Goal: Information Seeking & Learning: Understand process/instructions

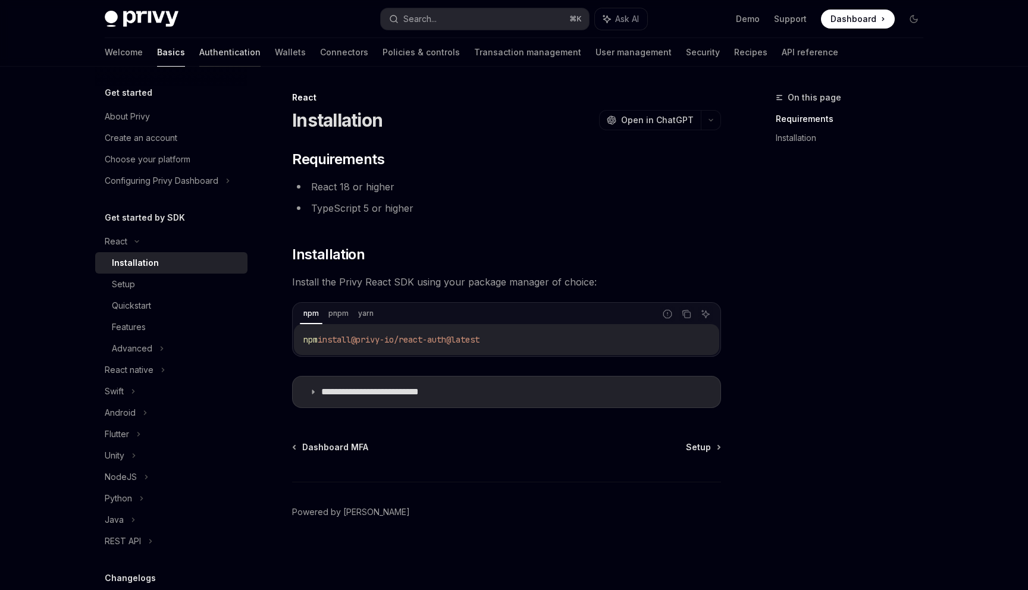
click at [199, 49] on link "Authentication" at bounding box center [229, 52] width 61 height 29
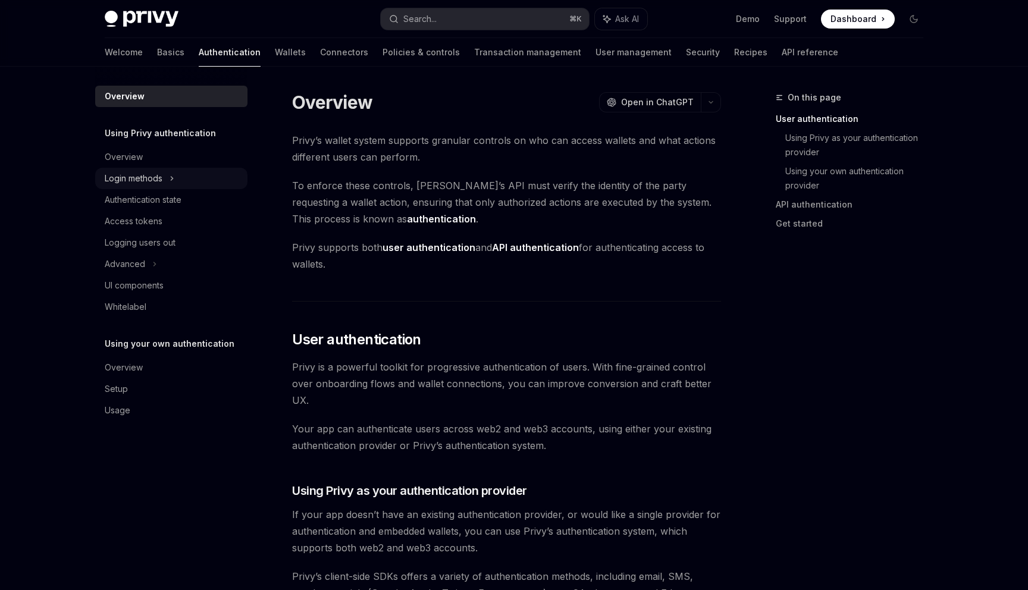
click at [153, 178] on div "Login methods" at bounding box center [134, 178] width 58 height 14
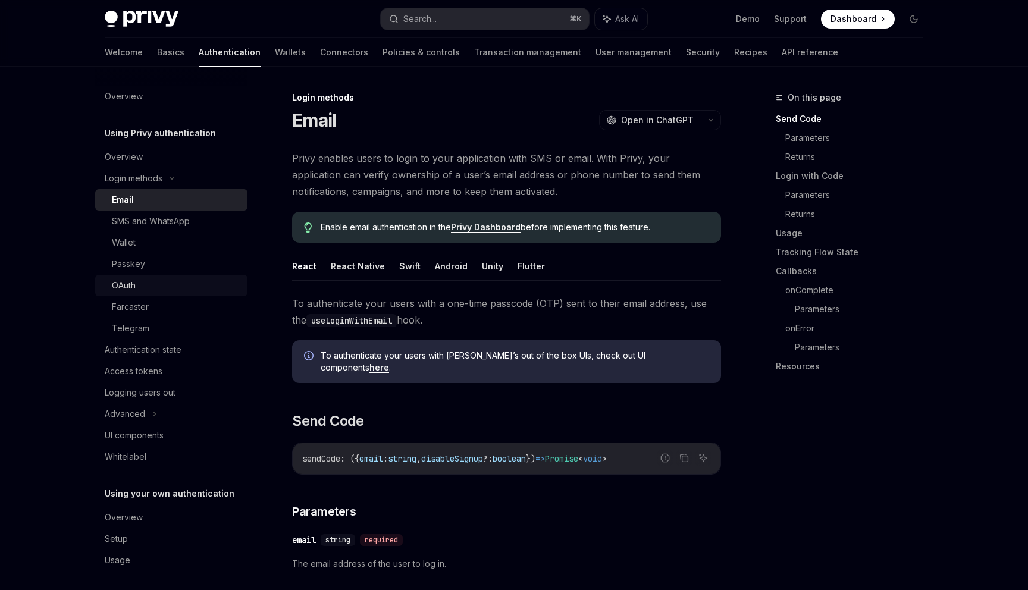
click at [138, 283] on div "OAuth" at bounding box center [176, 285] width 128 height 14
type textarea "*"
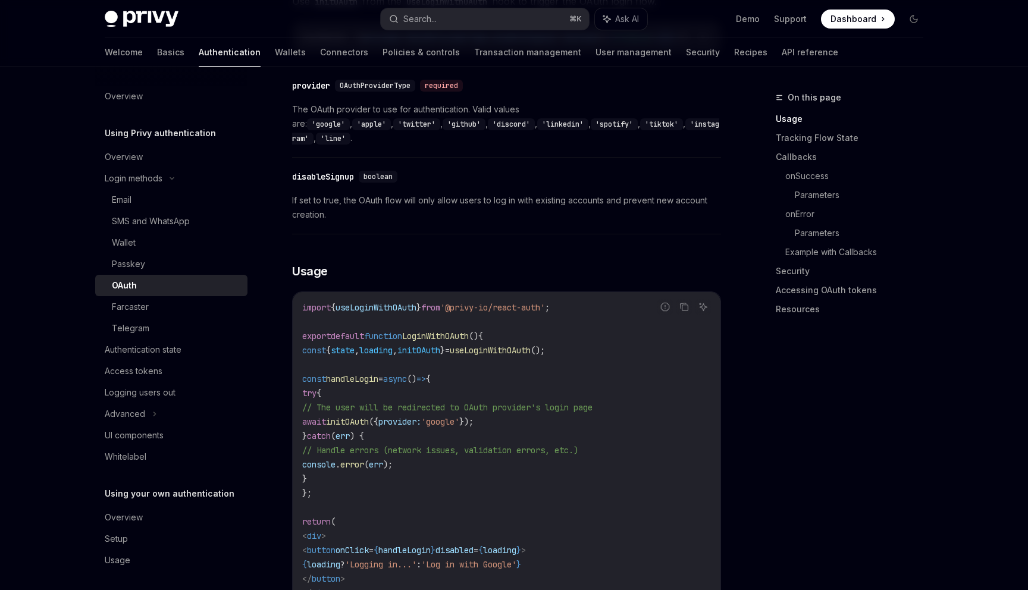
scroll to position [538, 0]
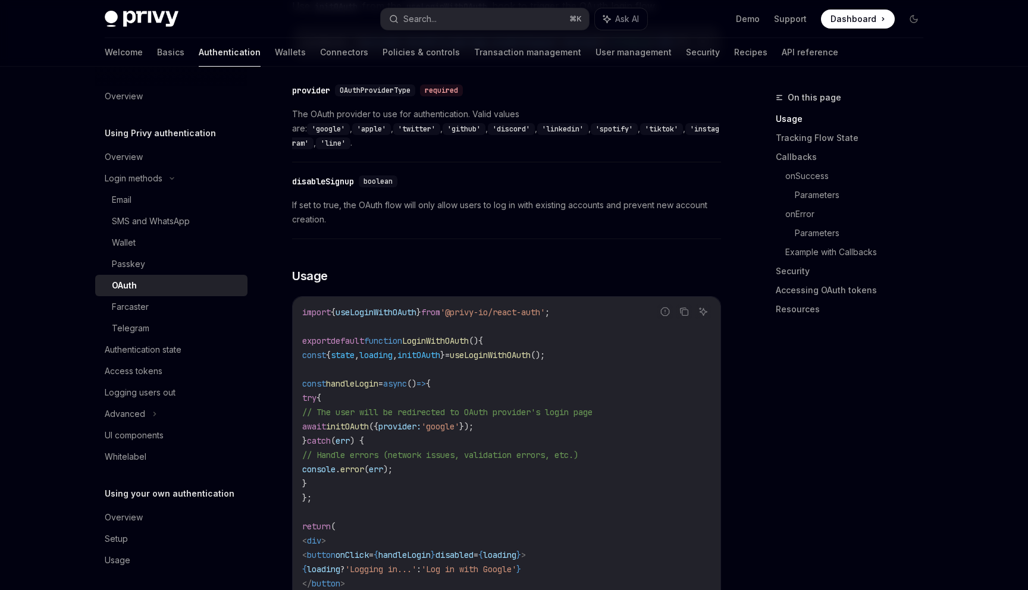
click at [575, 126] on code "'instagram'" at bounding box center [505, 136] width 427 height 26
click at [575, 142] on div "​ provider OAuthProviderType required The OAuth provider to use for authenticat…" at bounding box center [506, 119] width 429 height 85
click at [578, 123] on code "'instagram'" at bounding box center [505, 136] width 427 height 26
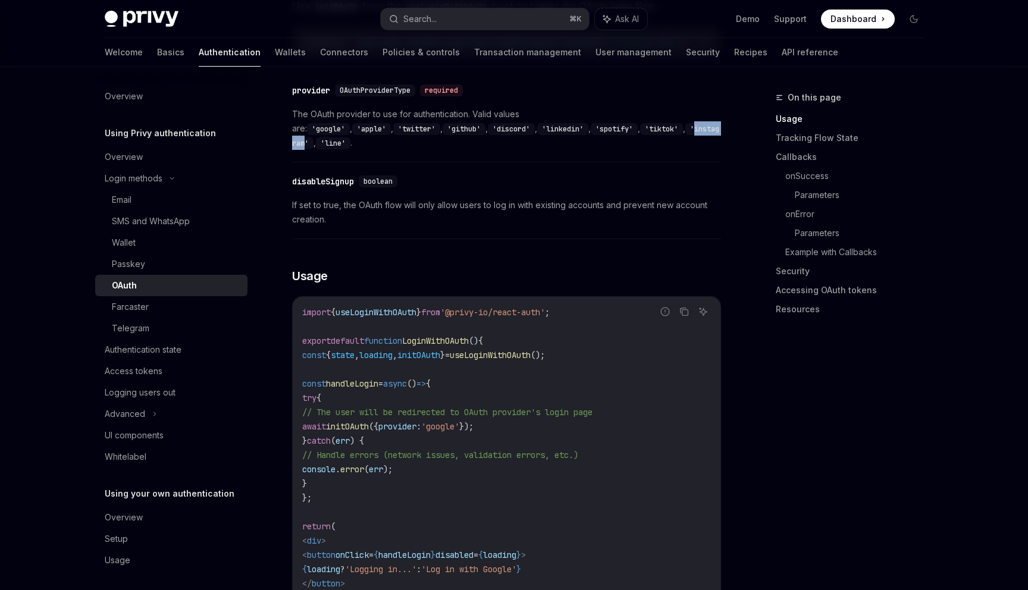
click at [474, 173] on div "​ disableSignup boolean If set to true, the OAuth flow will only allow users to…" at bounding box center [506, 203] width 429 height 71
click at [440, 123] on code "'twitter'" at bounding box center [416, 129] width 47 height 12
click at [590, 123] on code "'instagram'" at bounding box center [505, 136] width 427 height 26
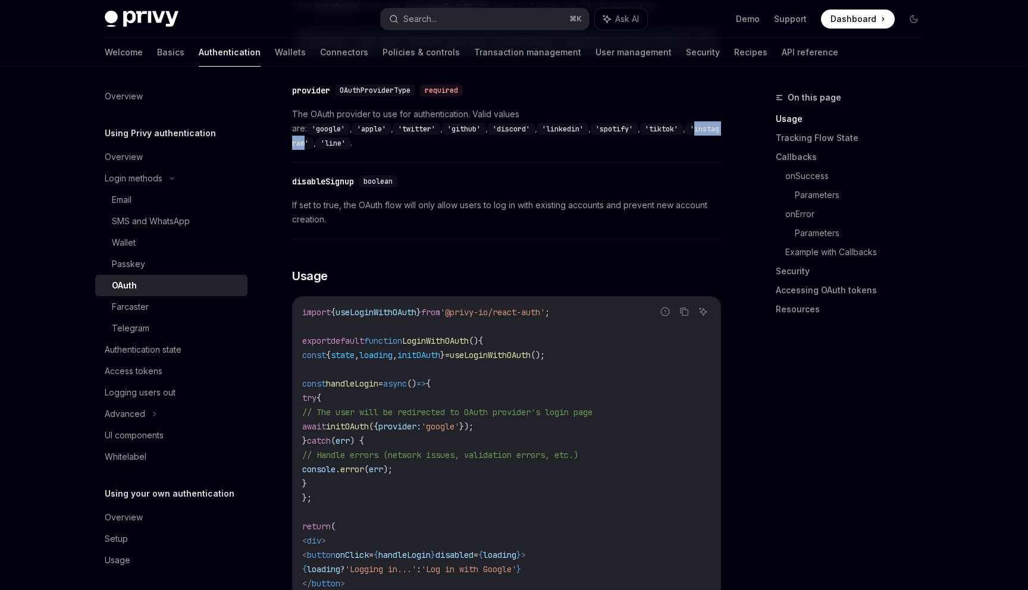
click at [557, 198] on span "If set to true, the OAuth flow will only allow users to log in with existing ac…" at bounding box center [506, 212] width 429 height 29
click at [578, 123] on code "'instagram'" at bounding box center [505, 136] width 427 height 26
click at [563, 168] on div "​ disableSignup boolean If set to true, the OAuth flow will only allow users to…" at bounding box center [506, 203] width 429 height 71
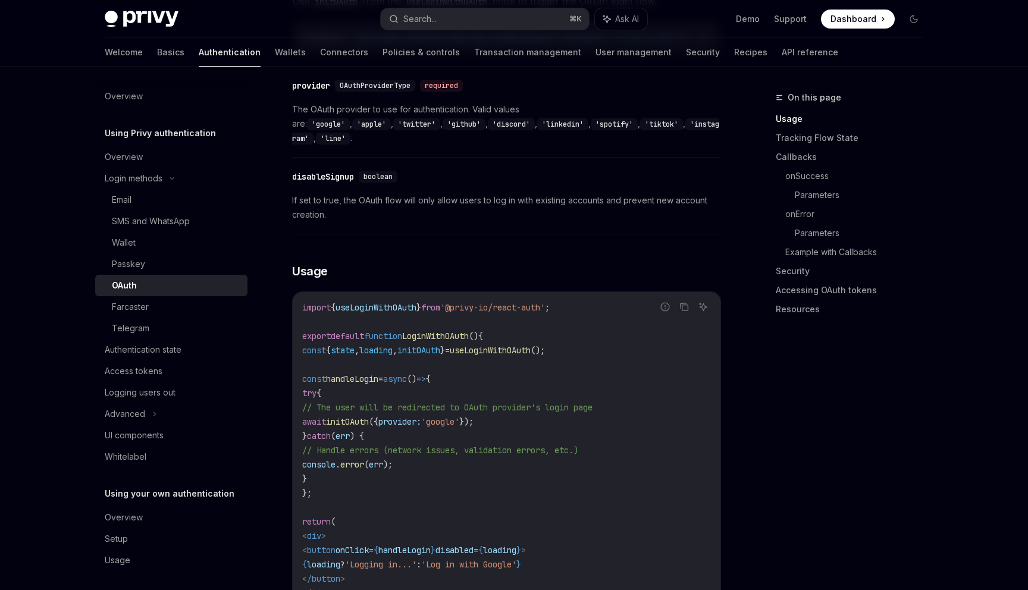
scroll to position [542, 0]
click at [350, 119] on code "'google'" at bounding box center [328, 125] width 43 height 12
click at [581, 124] on code "'instagram'" at bounding box center [505, 132] width 427 height 26
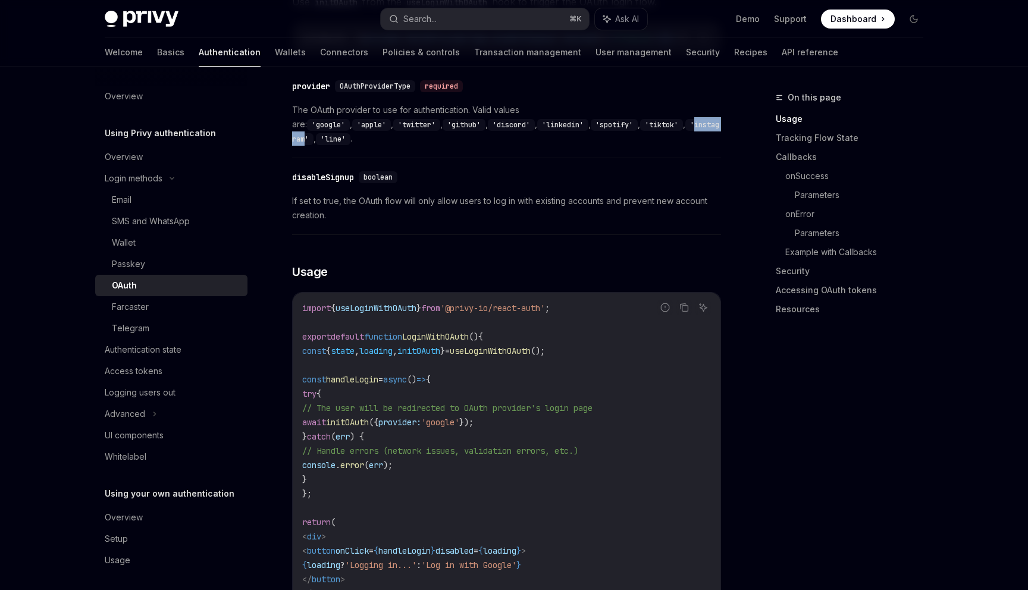
click at [581, 124] on code "'instagram'" at bounding box center [505, 132] width 427 height 26
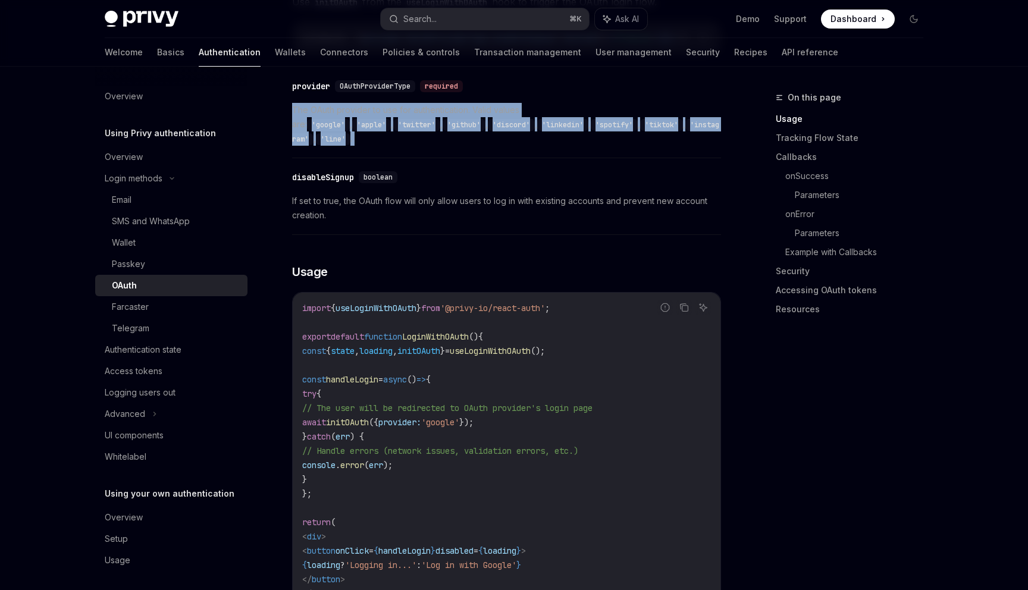
click at [350, 119] on code "'google'" at bounding box center [328, 125] width 43 height 12
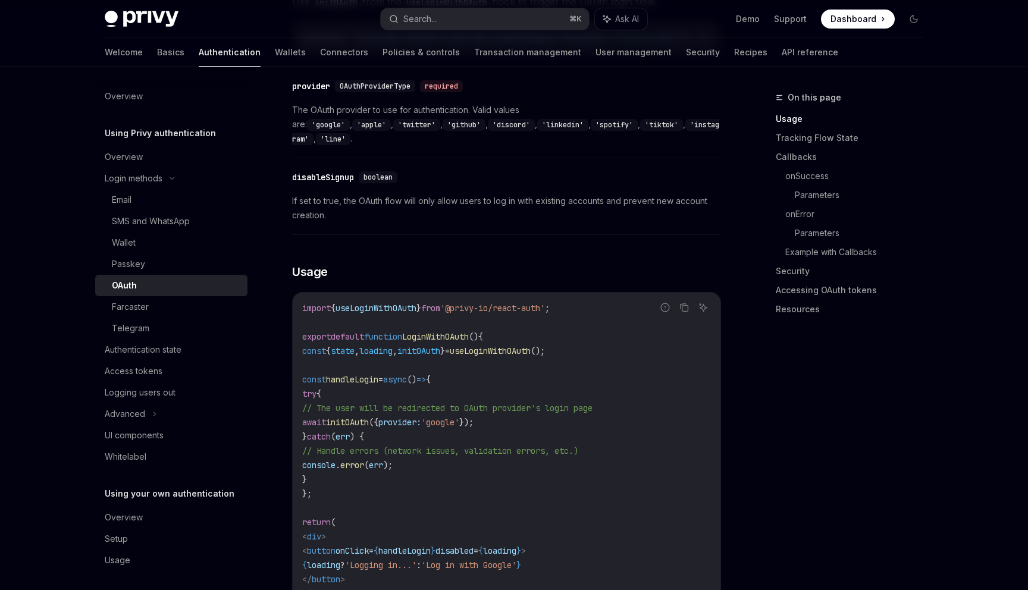
click at [350, 119] on code "'google'" at bounding box center [328, 125] width 43 height 12
click at [582, 126] on div "​ provider OAuthProviderType required The OAuth provider to use for authenticat…" at bounding box center [506, 115] width 429 height 85
click at [570, 119] on code "'instagram'" at bounding box center [505, 132] width 427 height 26
click at [350, 119] on code "'google'" at bounding box center [328, 125] width 43 height 12
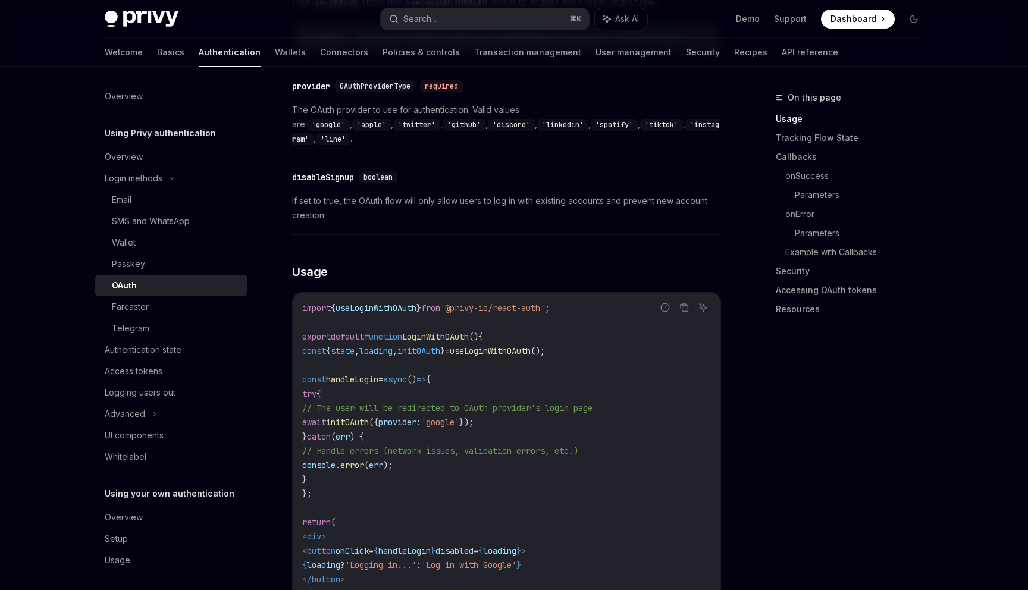
click at [350, 119] on code "'google'" at bounding box center [328, 125] width 43 height 12
click at [592, 131] on div "​ provider OAuthProviderType required The OAuth provider to use for authenticat…" at bounding box center [506, 115] width 429 height 85
click at [577, 119] on code "'instagram'" at bounding box center [505, 132] width 427 height 26
click at [535, 103] on span "The OAuth provider to use for authentication. Valid values are: 'google' , 'app…" at bounding box center [506, 124] width 429 height 43
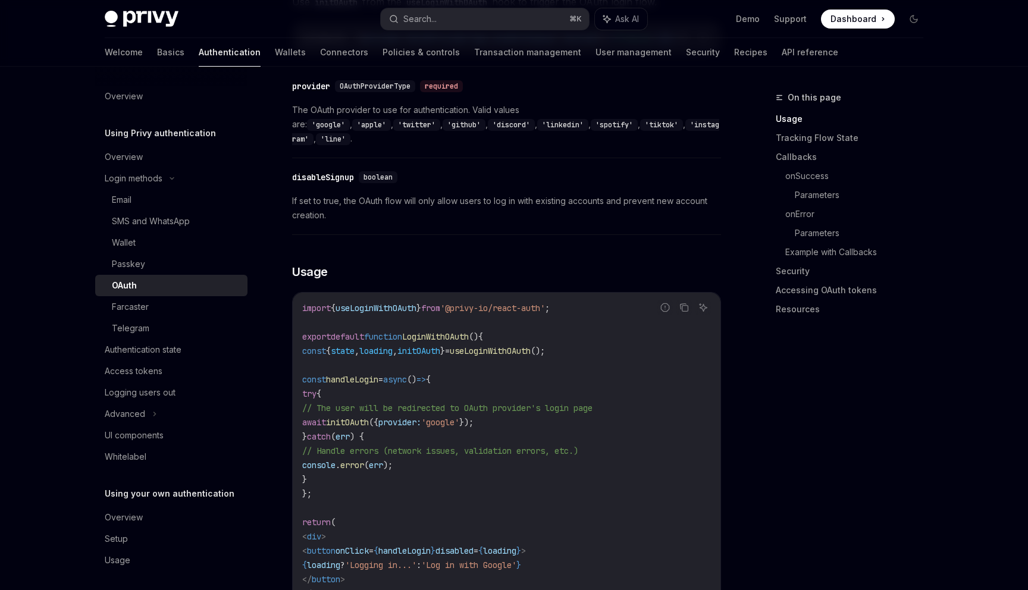
click at [350, 119] on code "'google'" at bounding box center [328, 125] width 43 height 12
click at [583, 124] on code "'instagram'" at bounding box center [505, 132] width 427 height 26
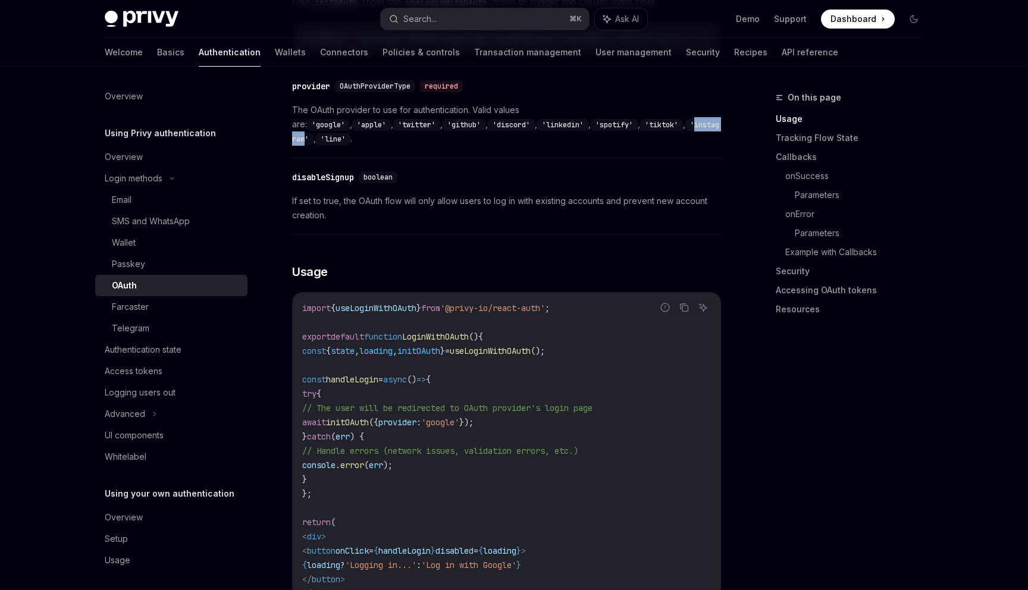
click at [350, 119] on code "'google'" at bounding box center [328, 125] width 43 height 12
click at [582, 124] on code "'instagram'" at bounding box center [505, 132] width 427 height 26
click at [474, 194] on span "If set to true, the OAuth flow will only allow users to log in with existing ac…" at bounding box center [506, 208] width 429 height 29
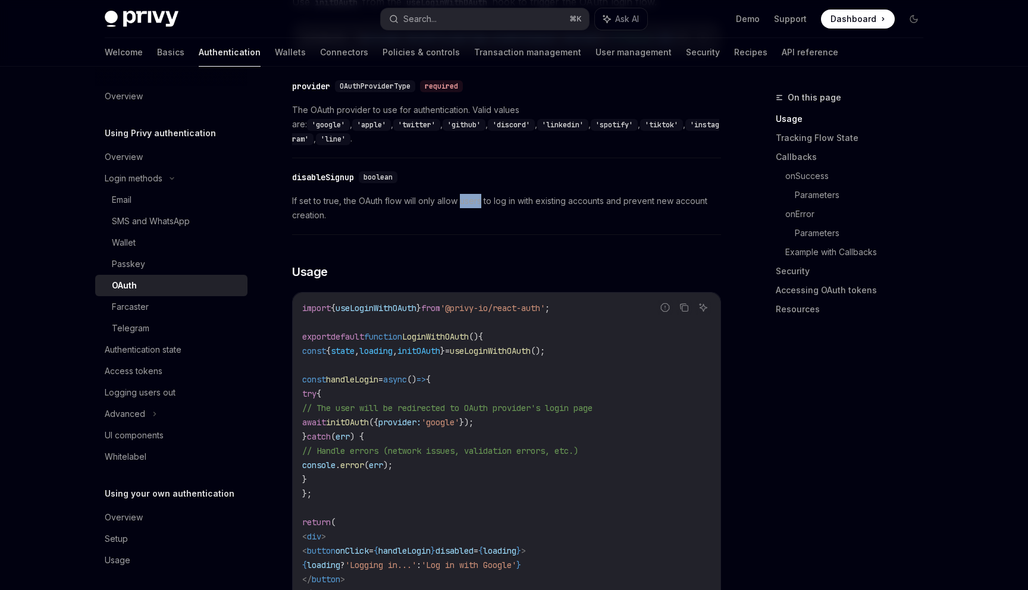
click at [474, 194] on span "If set to true, the OAuth flow will only allow users to log in with existing ac…" at bounding box center [506, 208] width 429 height 29
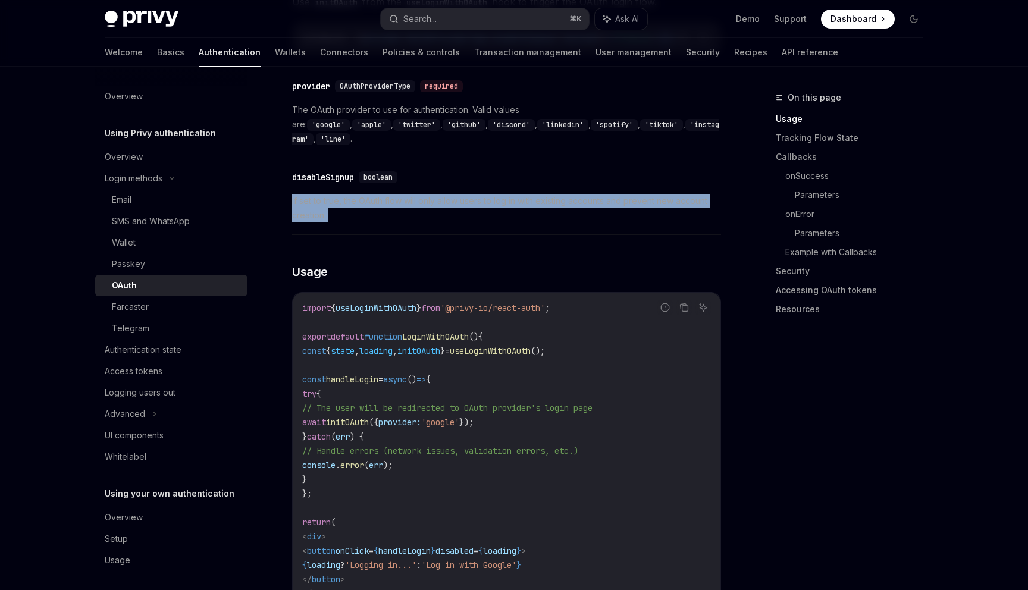
click at [516, 209] on div "​ disableSignup boolean If set to true, the OAuth flow will only allow users to…" at bounding box center [506, 199] width 429 height 71
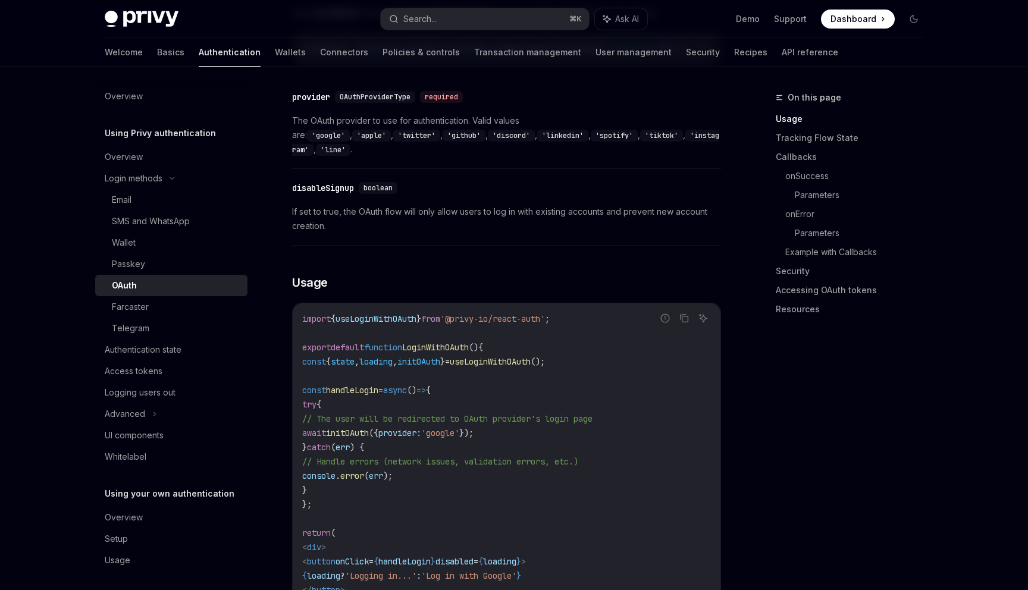
scroll to position [533, 0]
click at [350, 128] on code "'google'" at bounding box center [328, 134] width 43 height 12
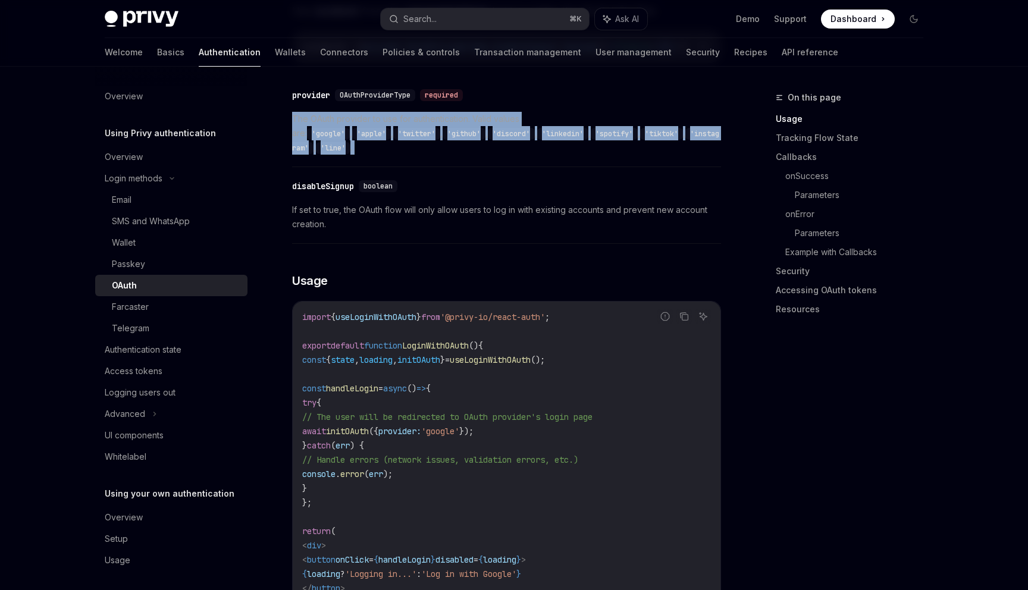
click at [350, 128] on code "'google'" at bounding box center [328, 134] width 43 height 12
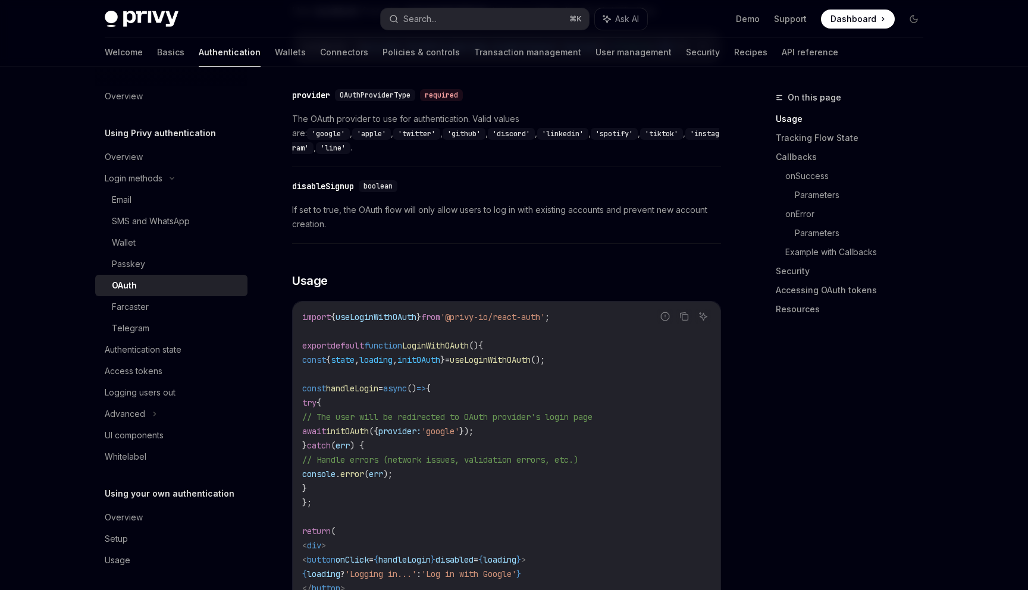
click at [350, 128] on code "'google'" at bounding box center [328, 134] width 43 height 12
click at [553, 173] on div "​ disableSignup boolean If set to true, the OAuth flow will only allow users to…" at bounding box center [506, 208] width 429 height 71
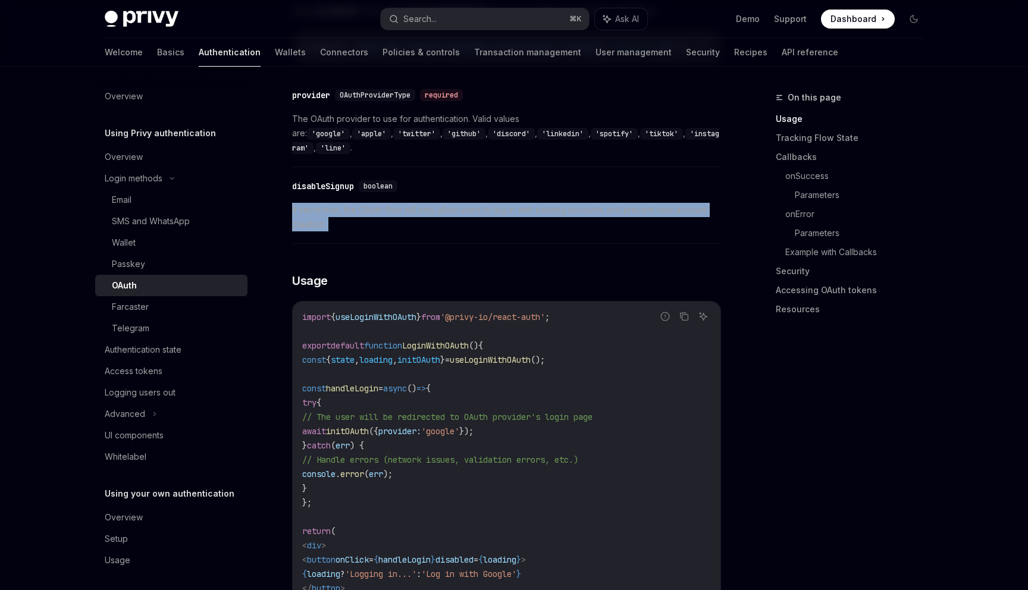
click at [552, 220] on div "​ disableSignup boolean If set to true, the OAuth flow will only allow users to…" at bounding box center [506, 208] width 429 height 71
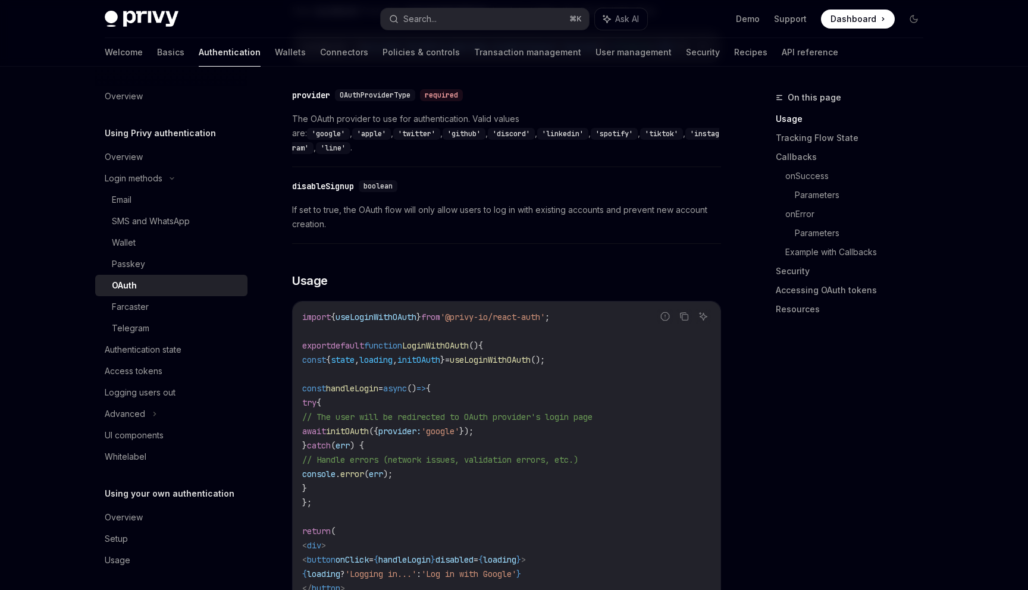
click at [552, 220] on div "​ disableSignup boolean If set to true, the OAuth flow will only allow users to…" at bounding box center [506, 208] width 429 height 71
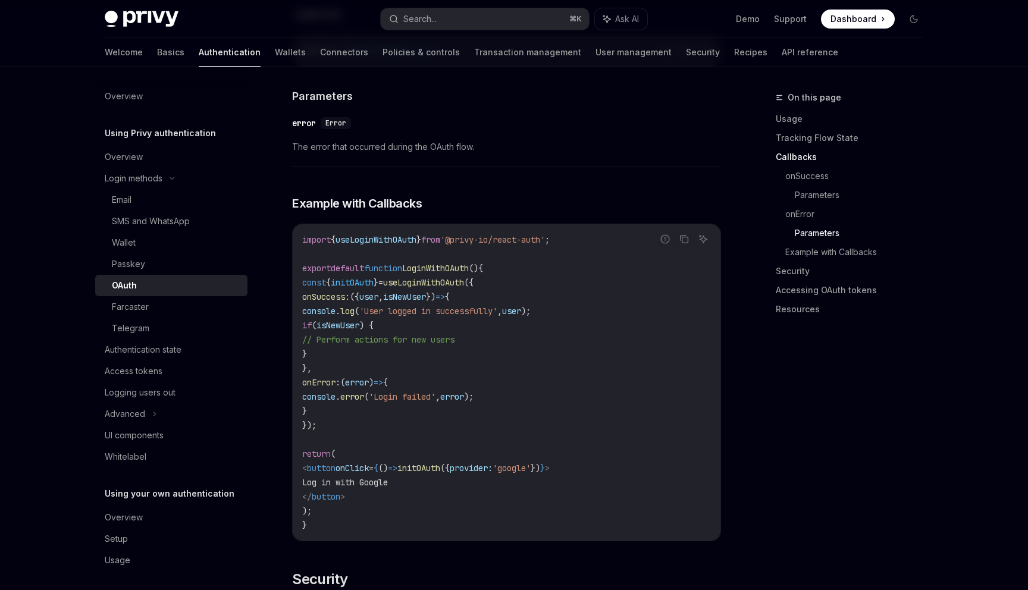
scroll to position [2106, 0]
